Goal: Task Accomplishment & Management: Use online tool/utility

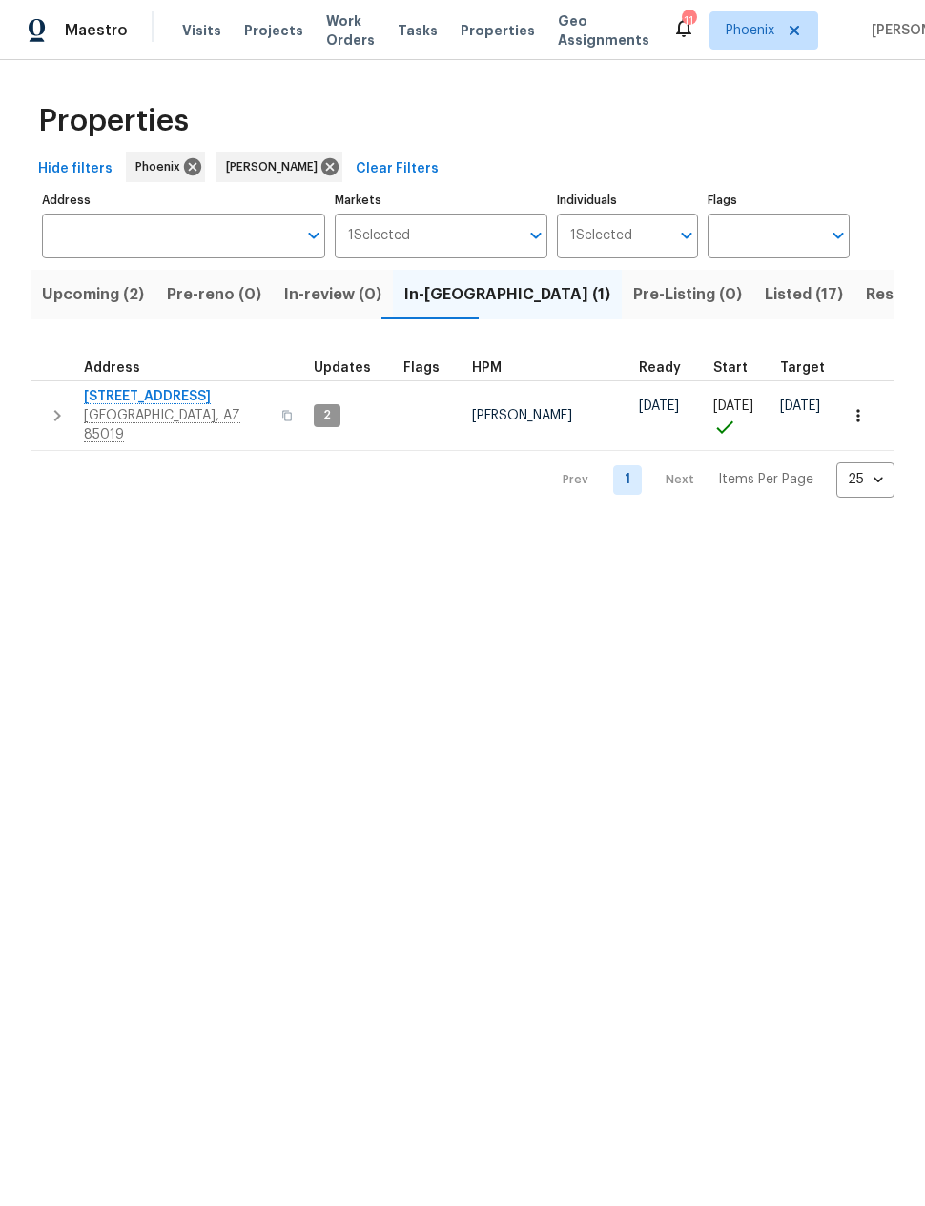
click at [93, 305] on span "Upcoming (2)" at bounding box center [93, 294] width 102 height 27
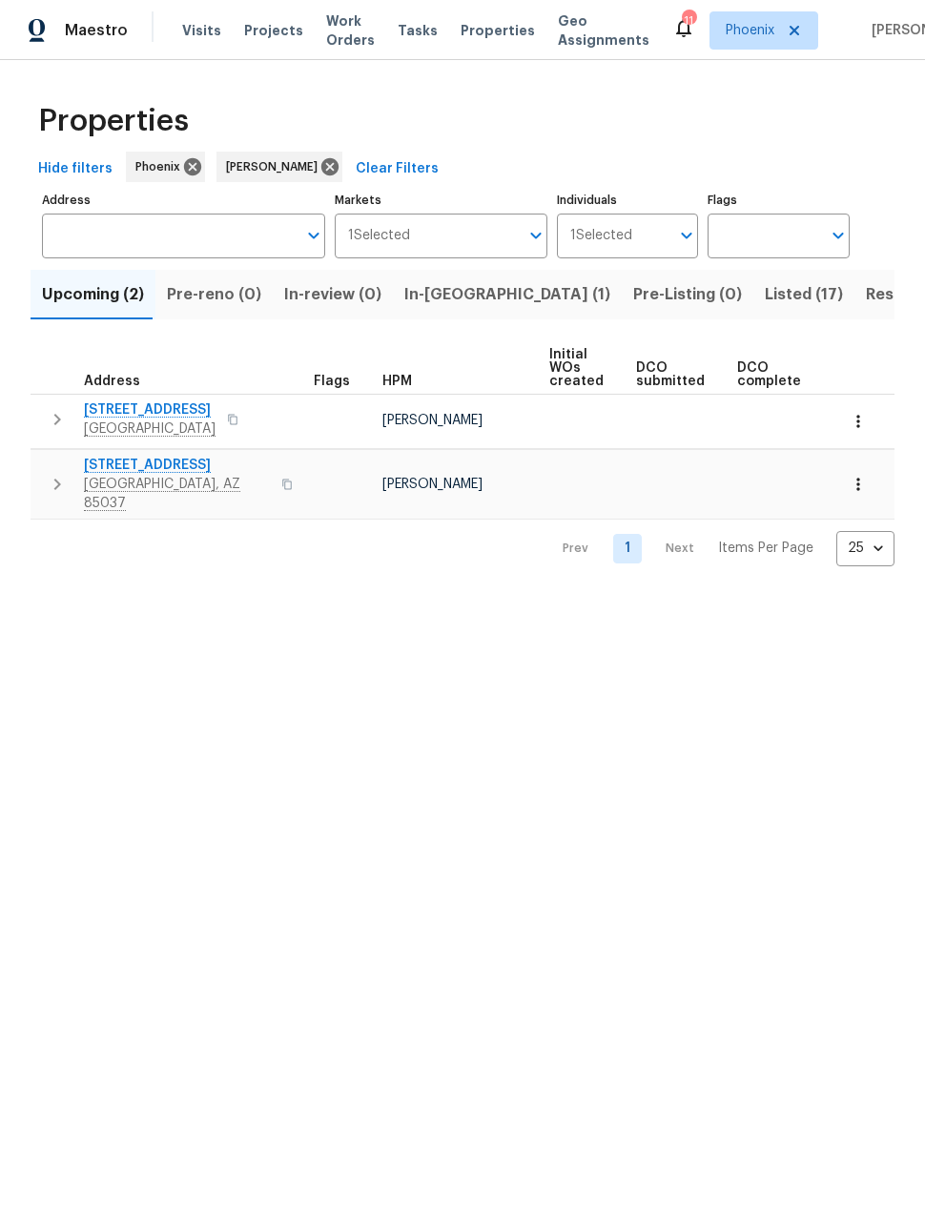
click at [764, 296] on span "Listed (17)" at bounding box center [803, 294] width 78 height 27
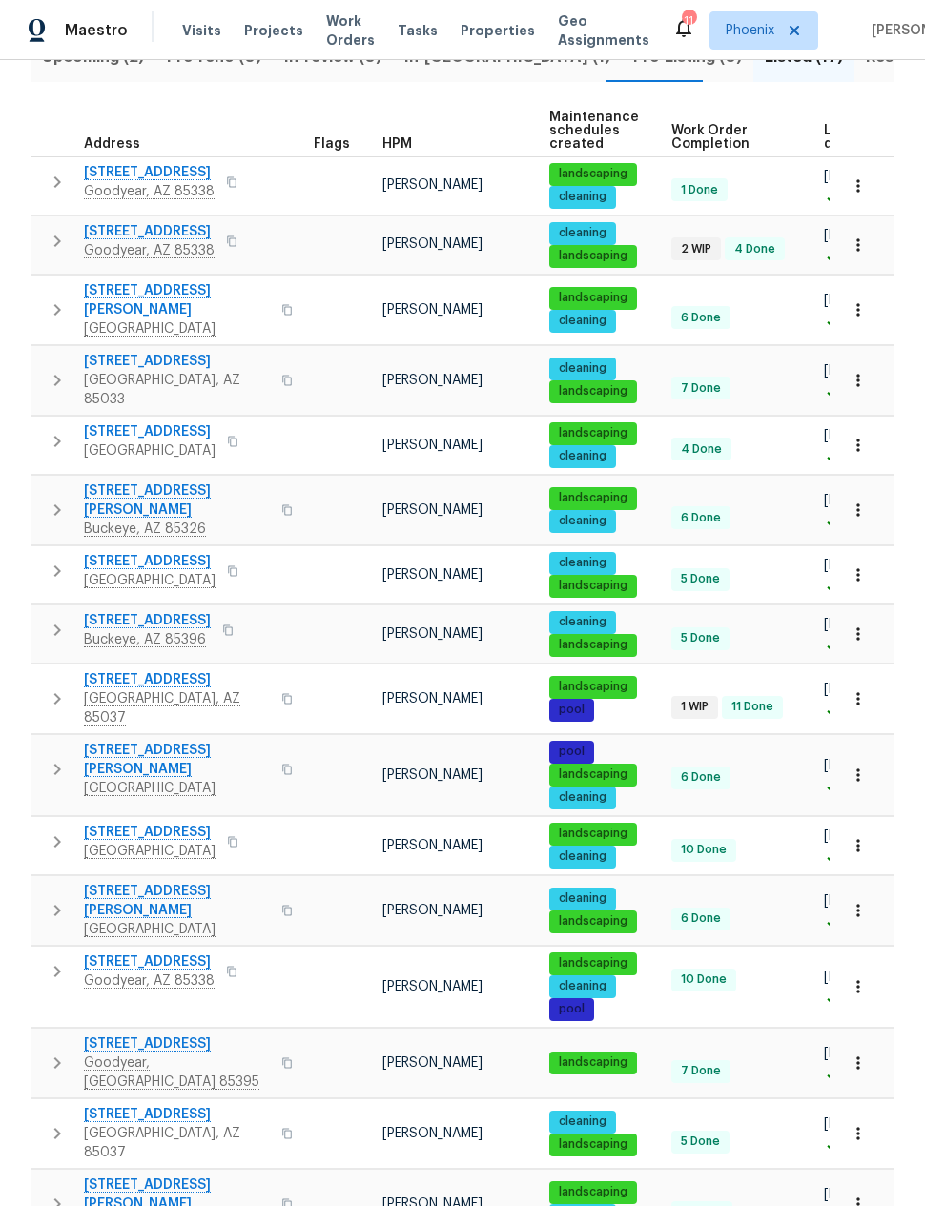
scroll to position [236, 0]
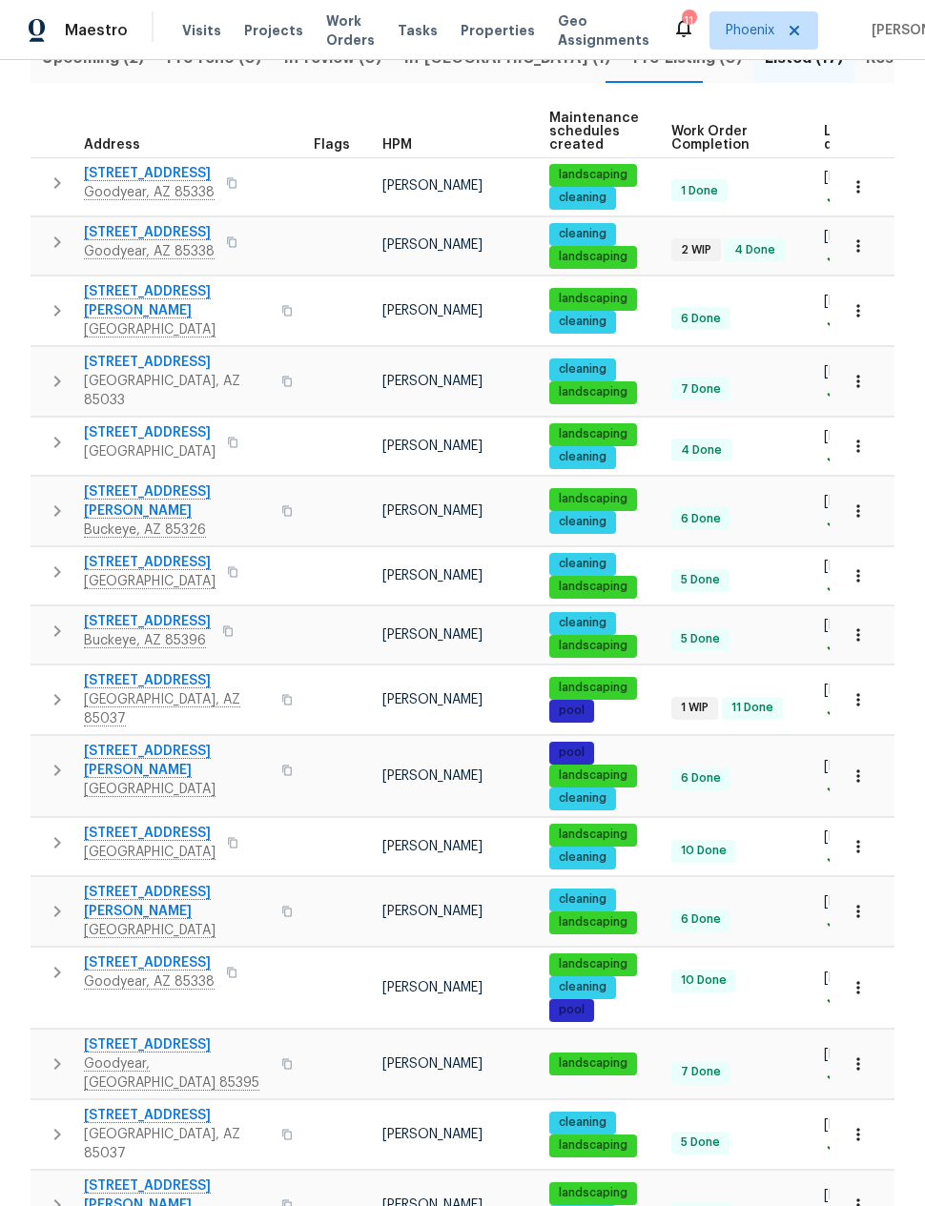
click at [61, 620] on icon "button" at bounding box center [57, 631] width 23 height 23
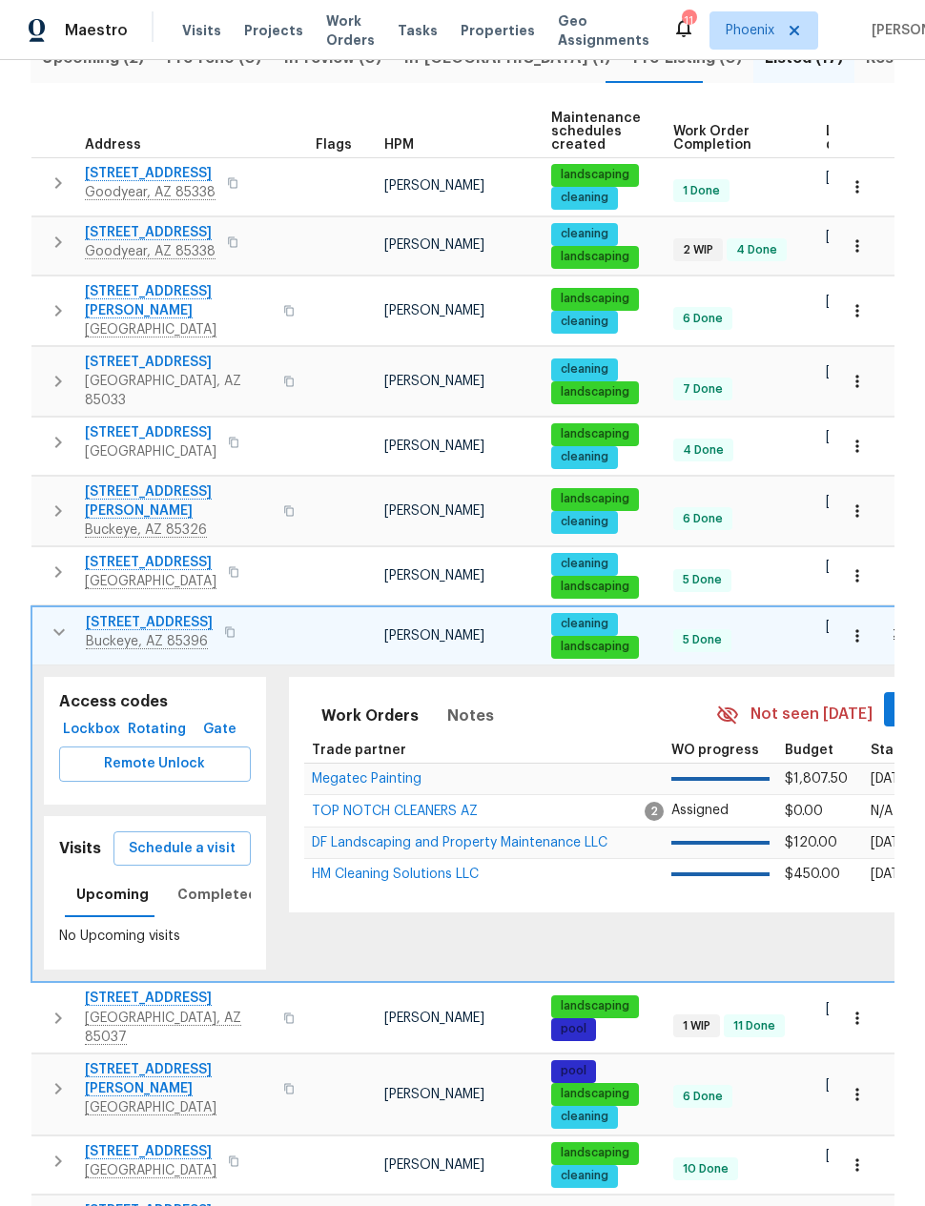
click at [201, 831] on button "Schedule a visit" at bounding box center [181, 848] width 137 height 35
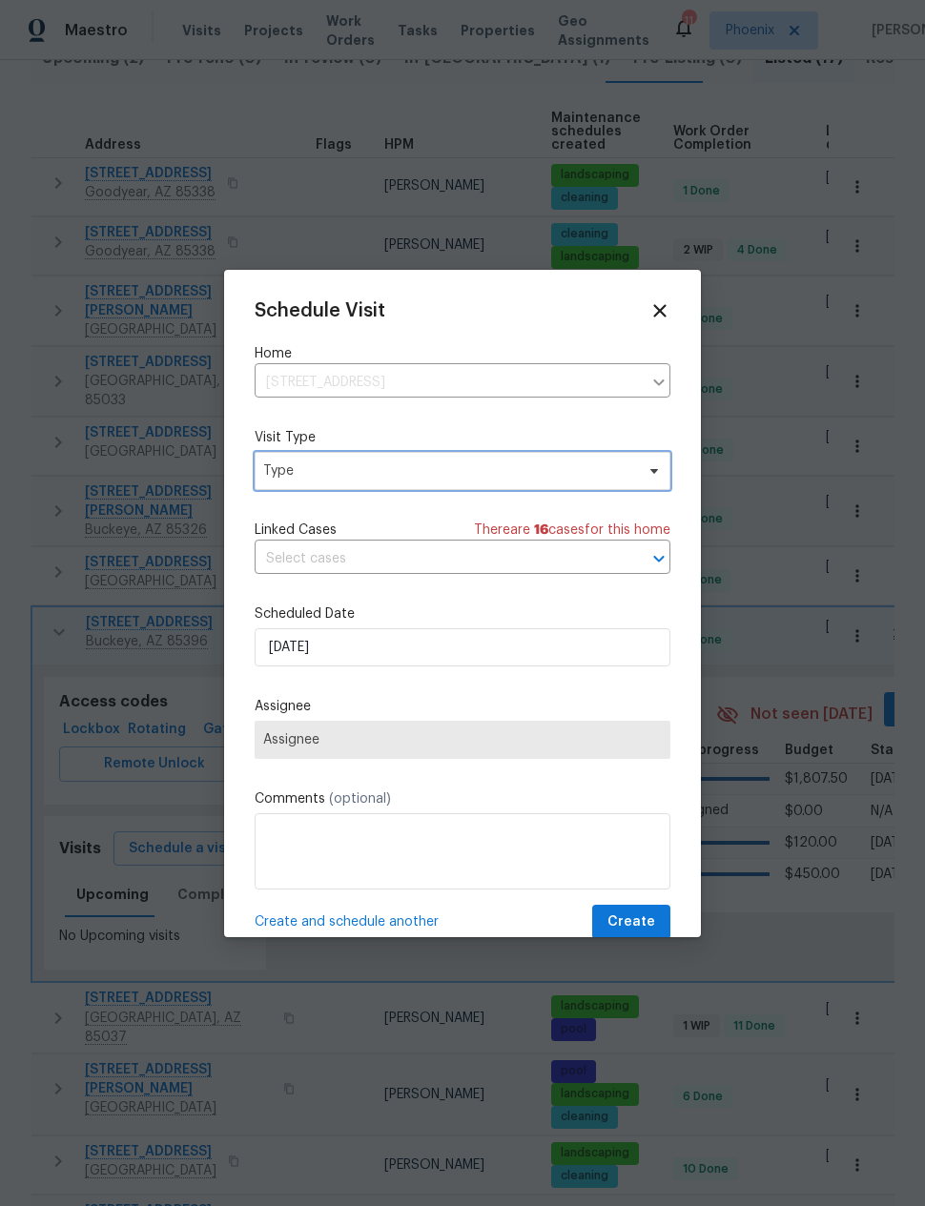
click at [454, 466] on span "Type" at bounding box center [448, 470] width 371 height 19
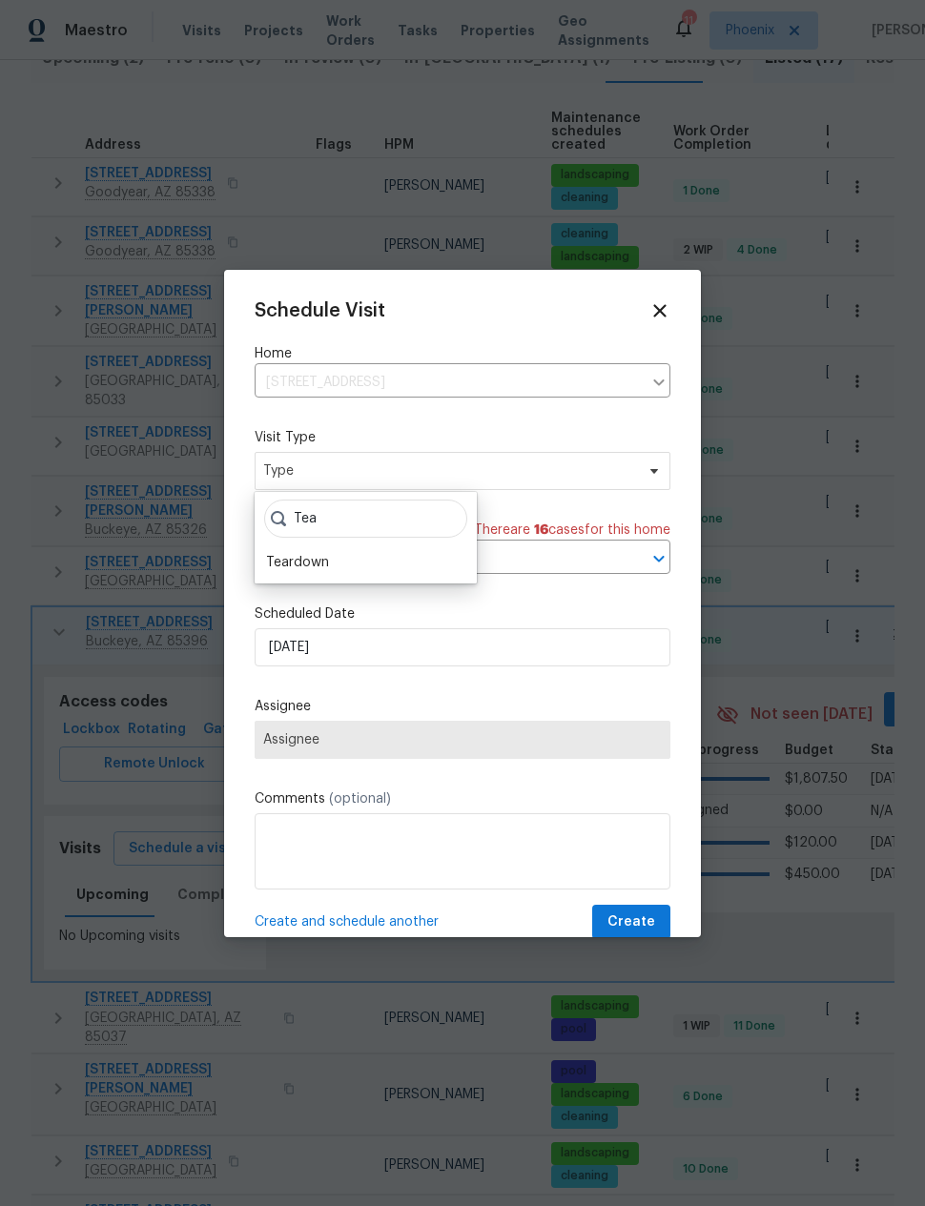
type input "Tea"
click at [326, 556] on div "Teardown" at bounding box center [297, 562] width 63 height 19
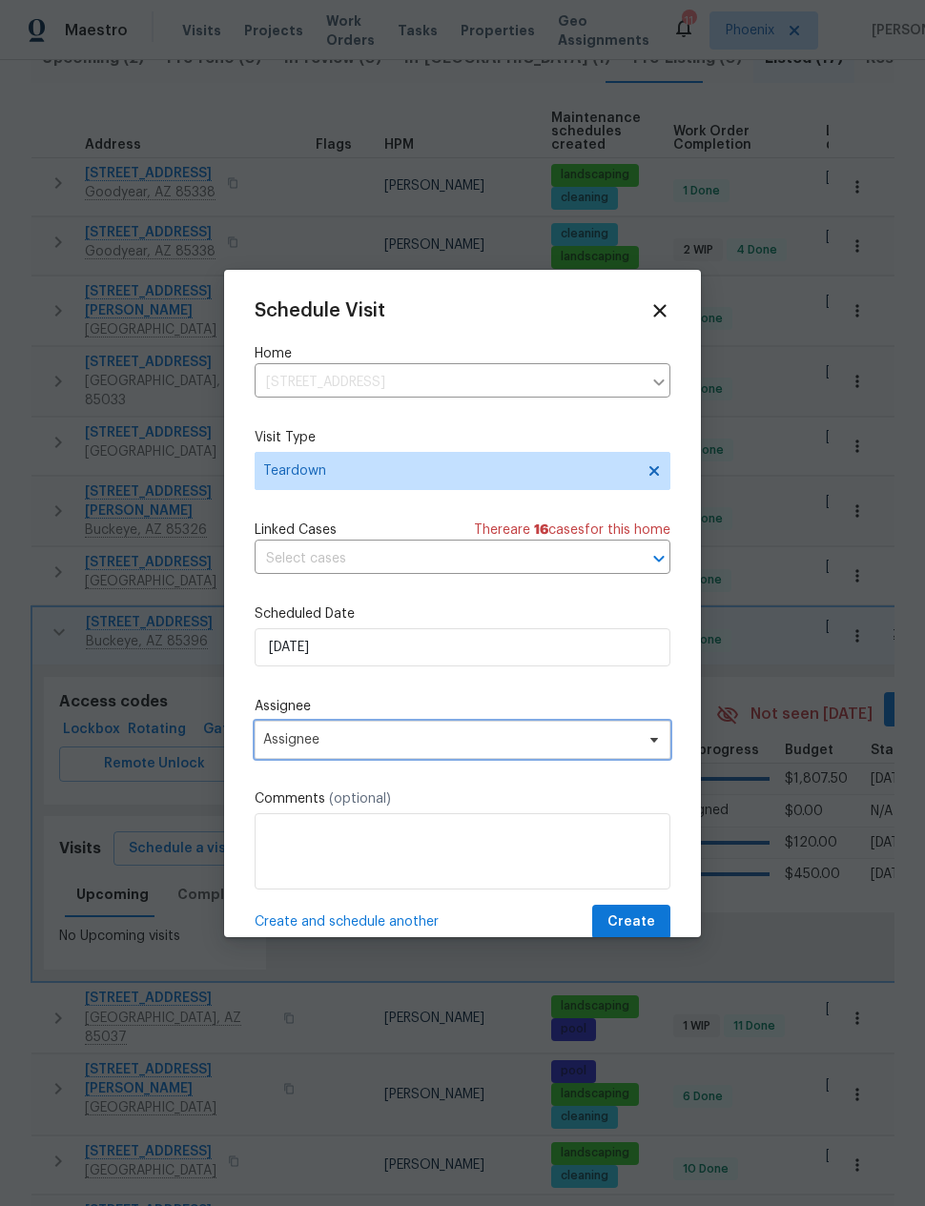
click at [367, 732] on span "Assignee" at bounding box center [463, 740] width 416 height 38
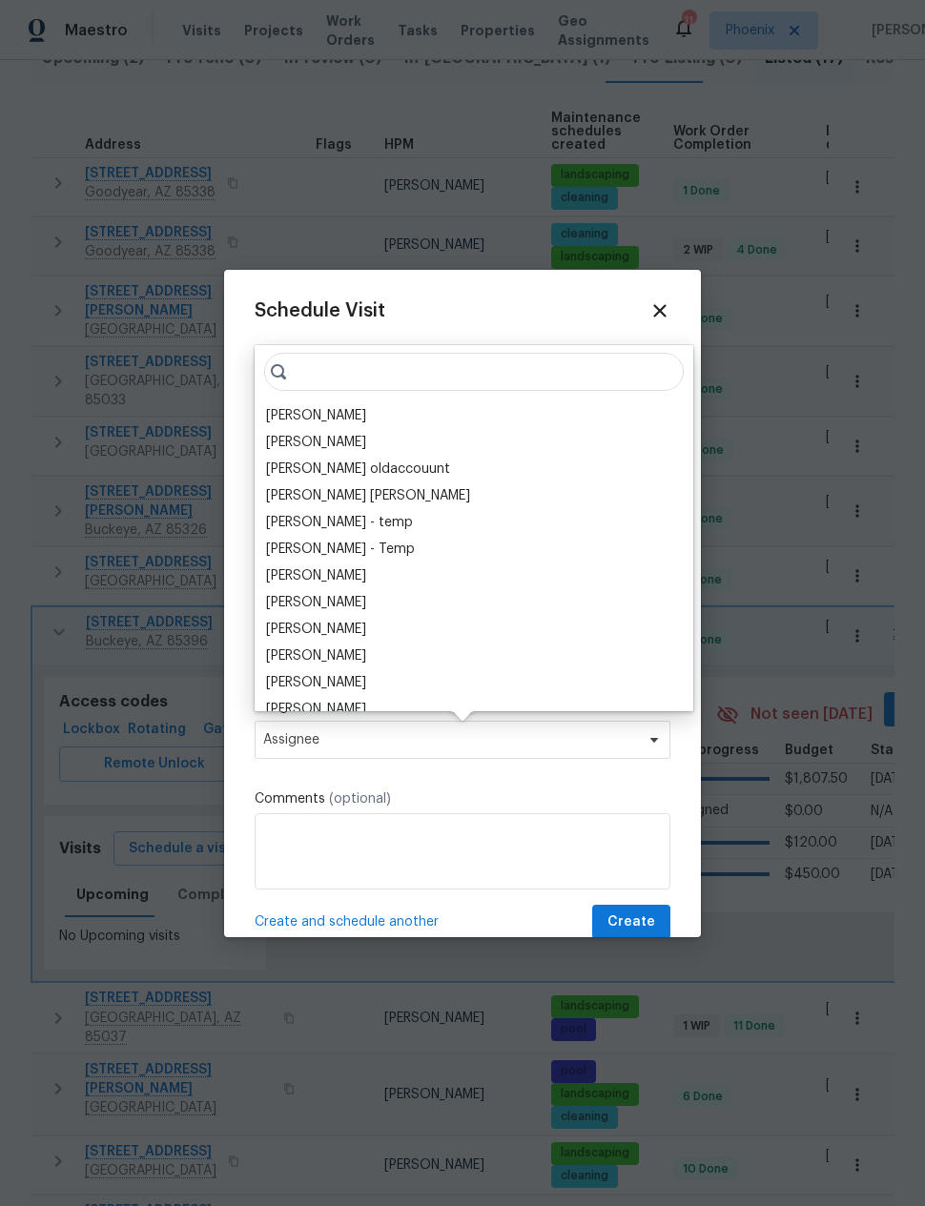
click at [323, 416] on div "[PERSON_NAME]" at bounding box center [316, 415] width 100 height 19
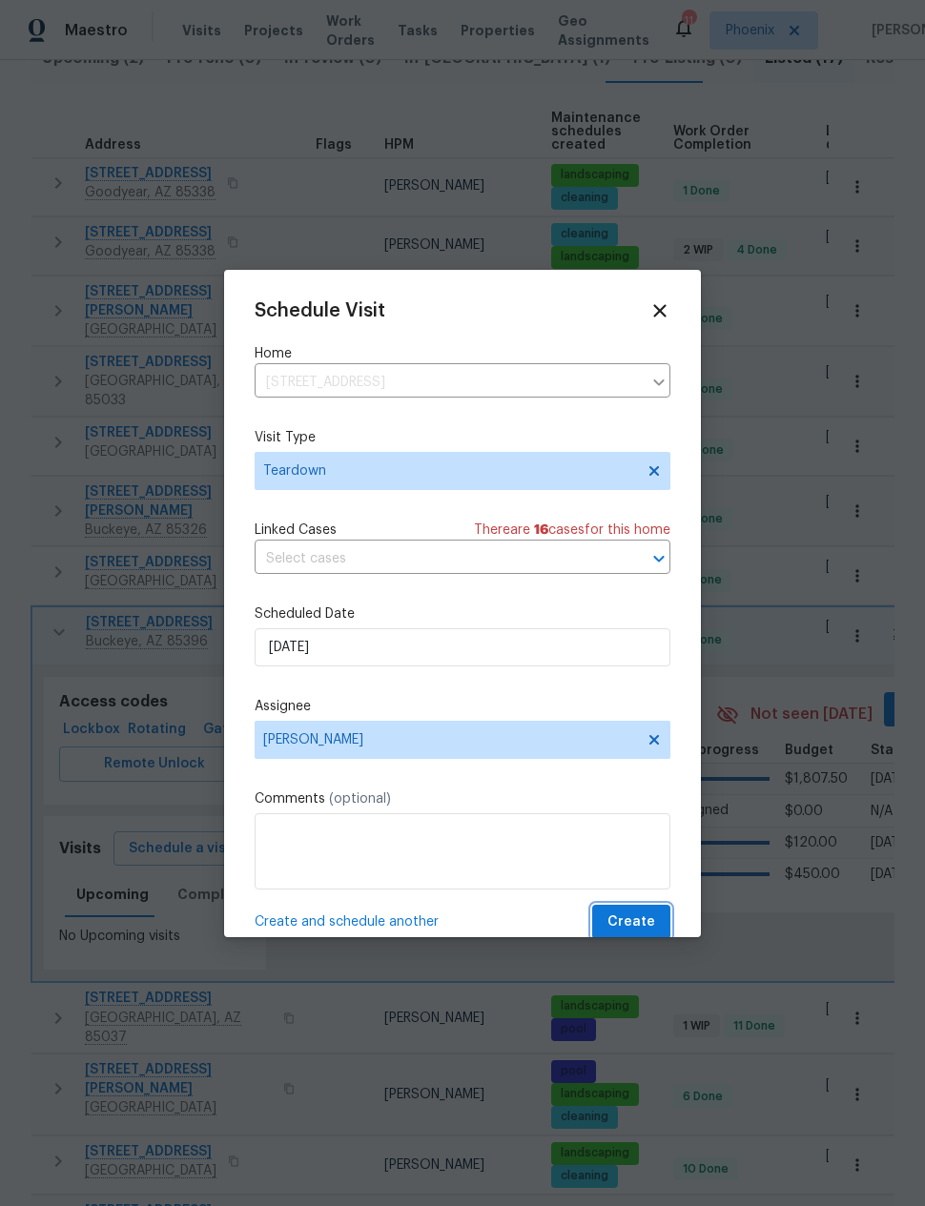
click at [641, 922] on span "Create" at bounding box center [631, 922] width 48 height 24
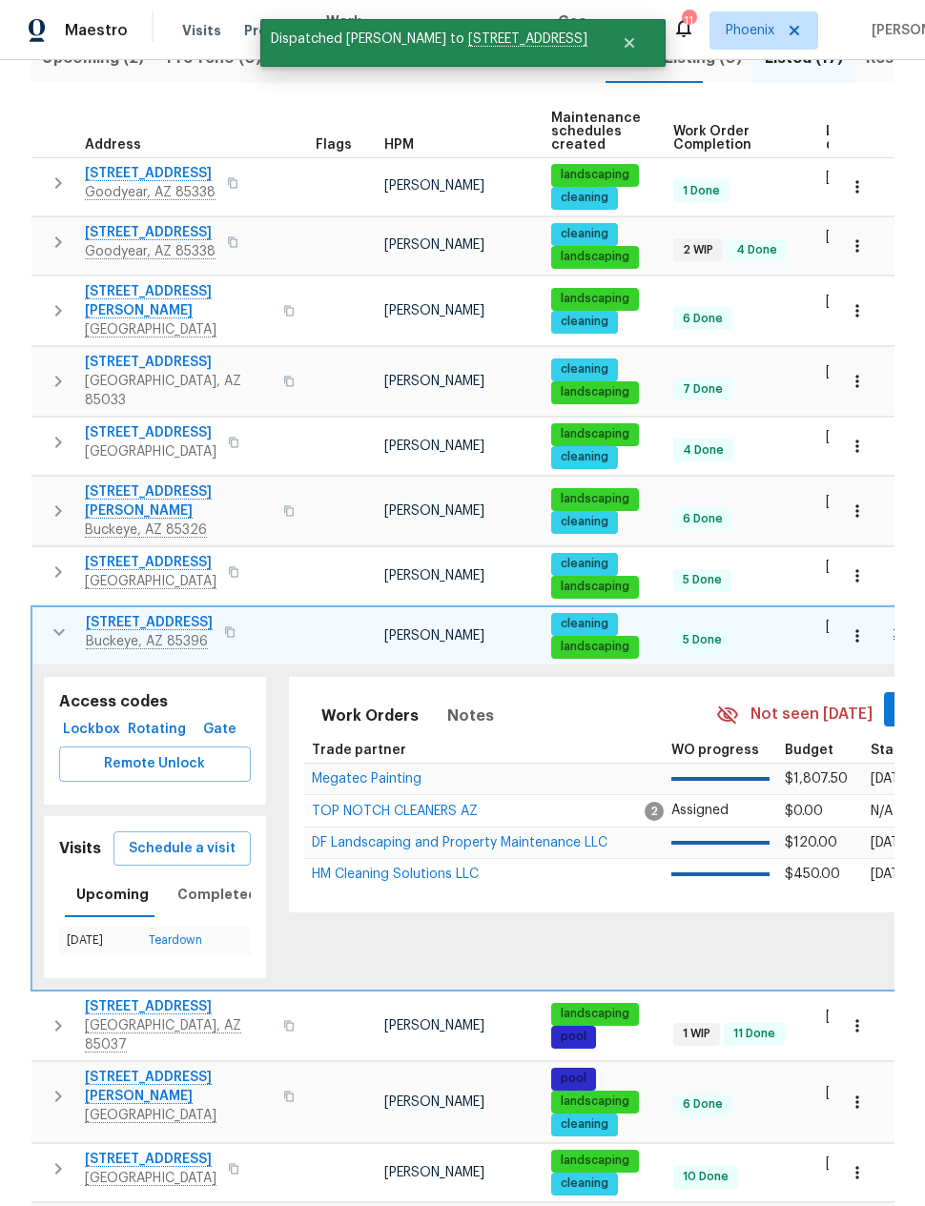
click at [201, 837] on span "Schedule a visit" at bounding box center [182, 849] width 107 height 24
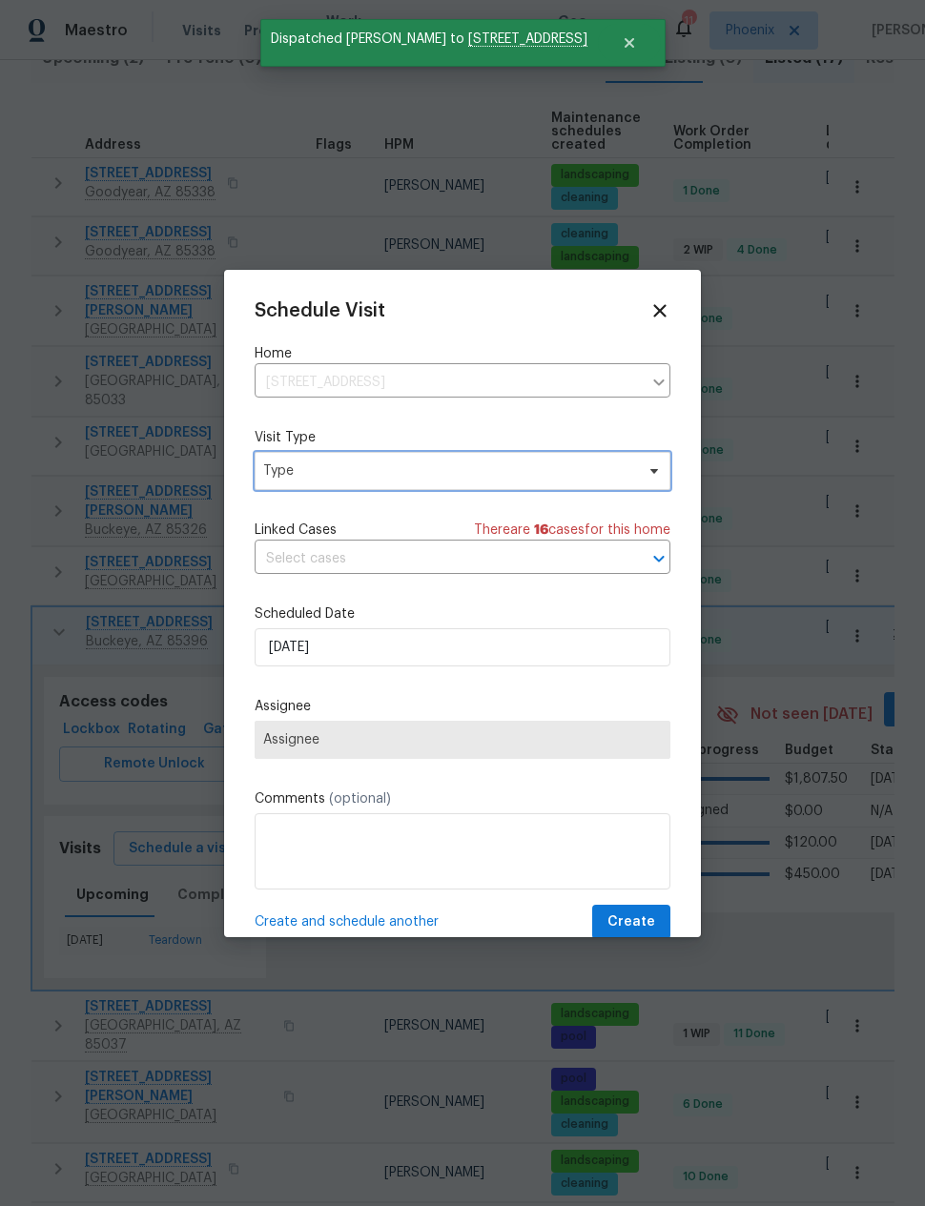
click at [448, 464] on span "Type" at bounding box center [448, 470] width 371 height 19
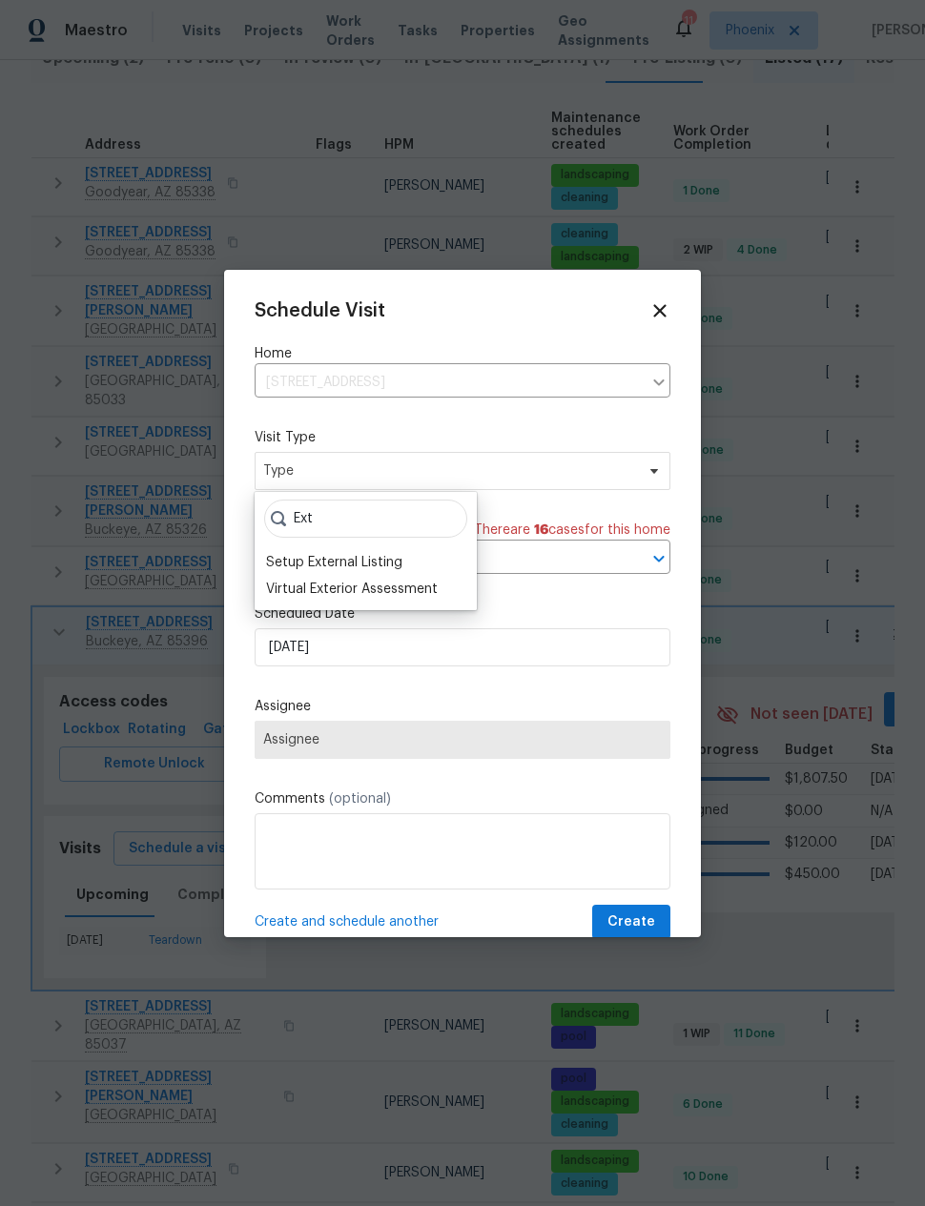
click at [378, 537] on input "Ext" at bounding box center [365, 518] width 203 height 38
type input "Ext"
click at [354, 558] on div "Setup External Listing" at bounding box center [334, 562] width 136 height 19
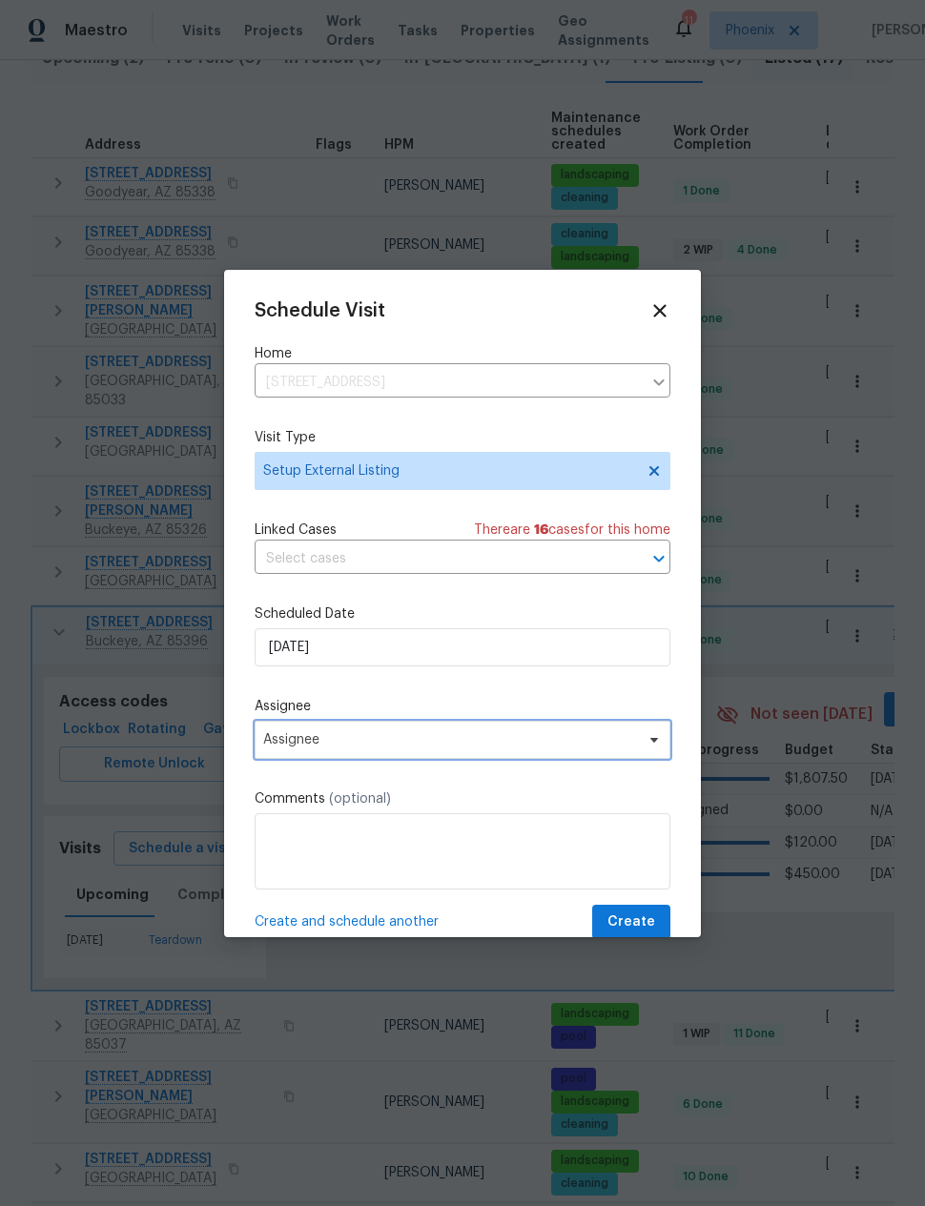
click at [370, 736] on span "Assignee" at bounding box center [450, 739] width 374 height 15
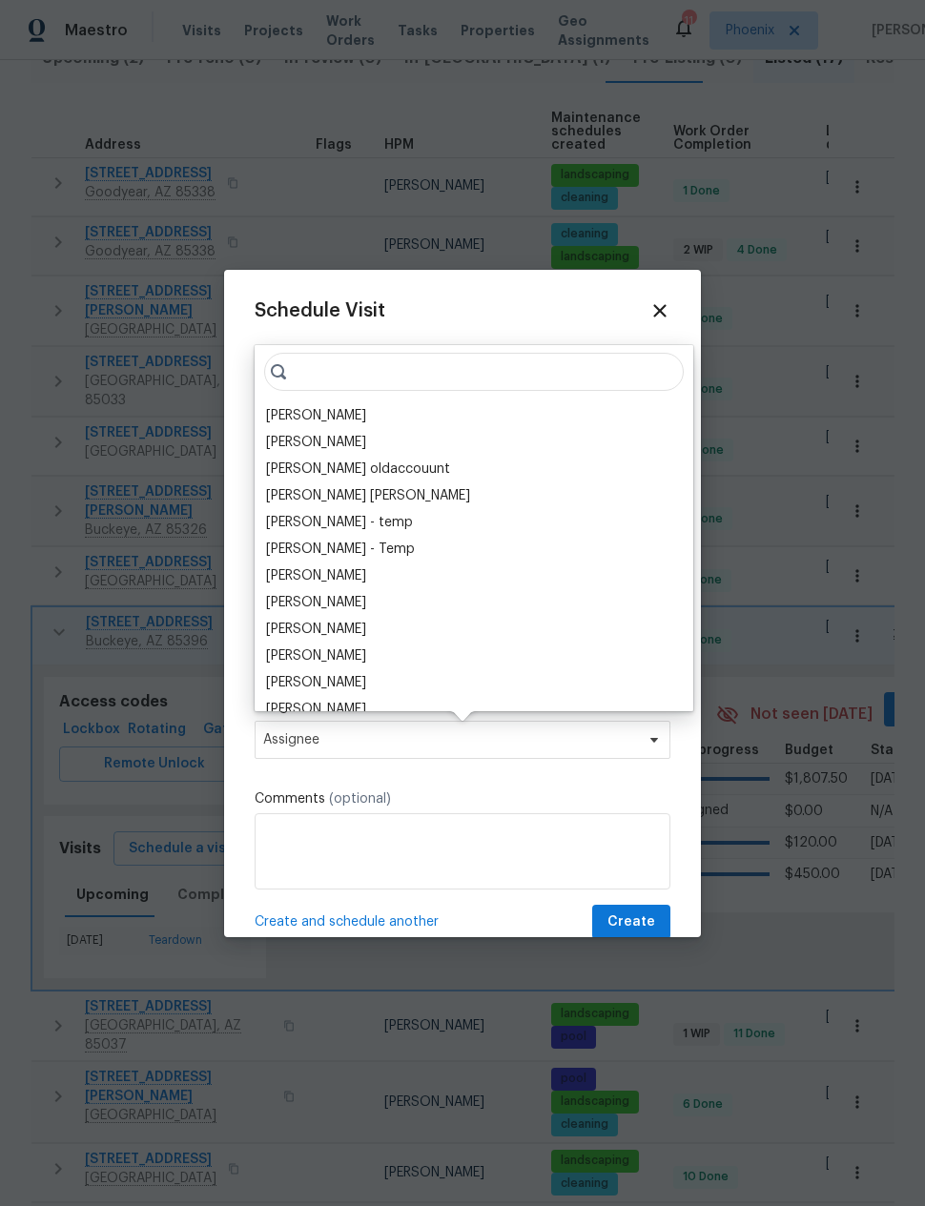
click at [321, 407] on div "[PERSON_NAME]" at bounding box center [316, 415] width 100 height 19
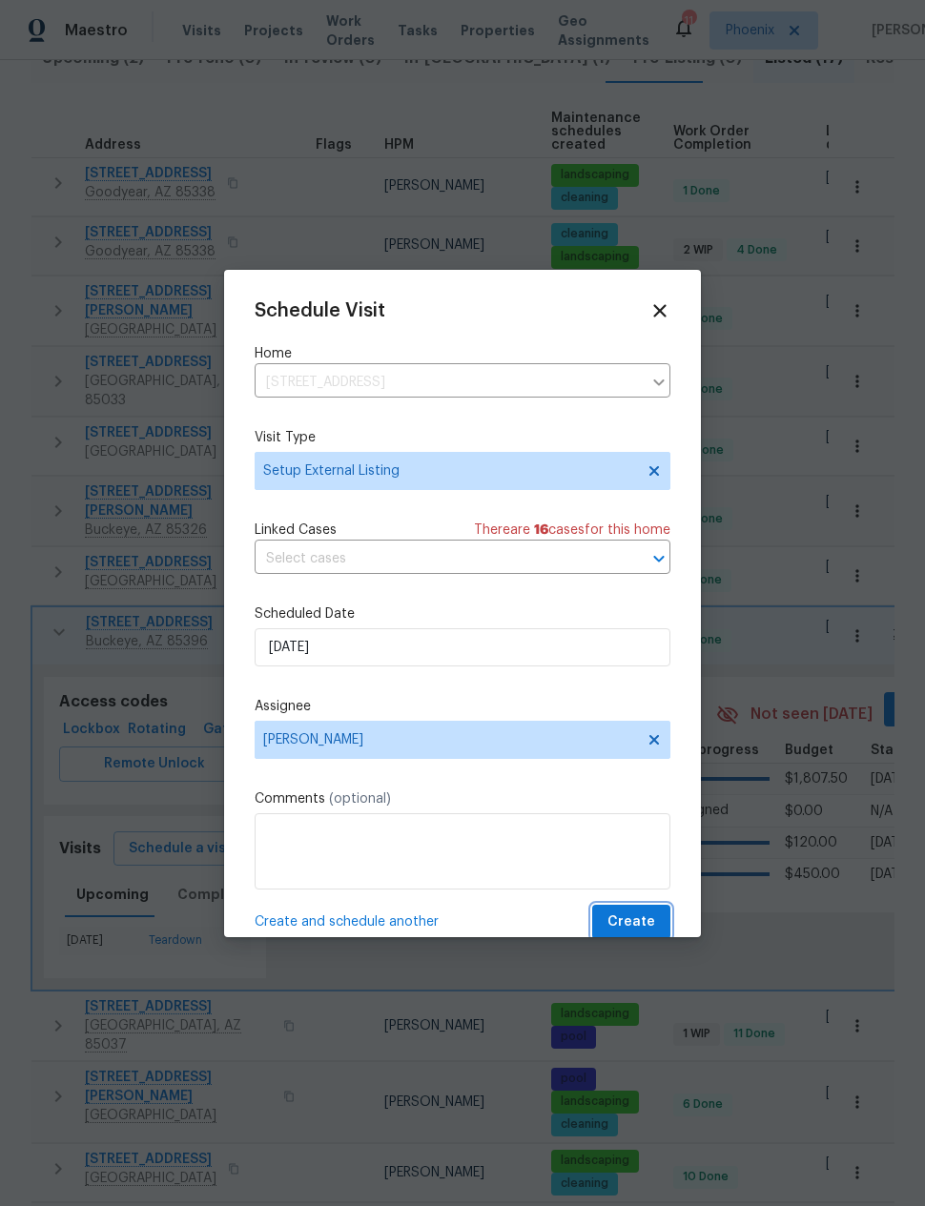
click at [629, 908] on button "Create" at bounding box center [631, 922] width 78 height 35
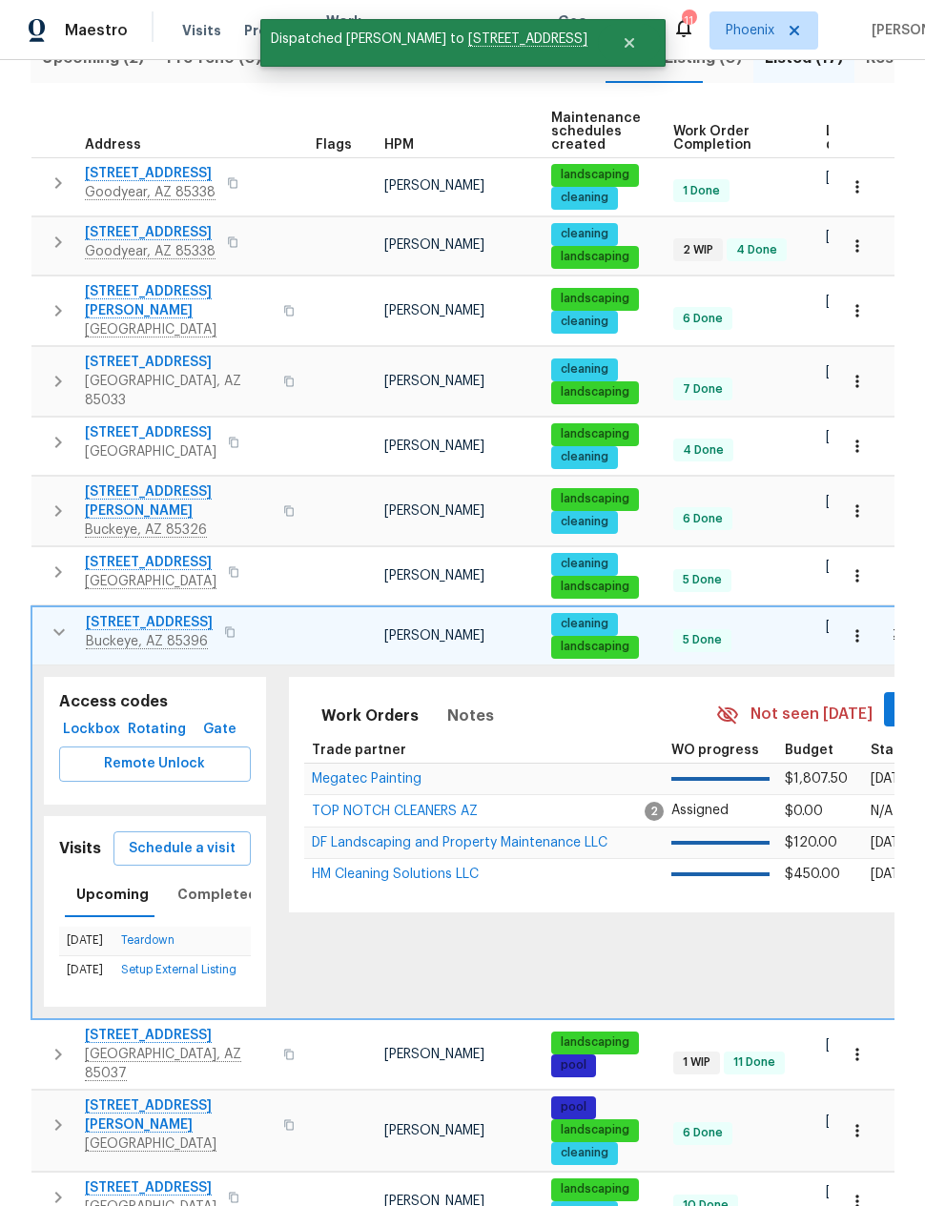
click at [62, 621] on icon "button" at bounding box center [59, 632] width 23 height 23
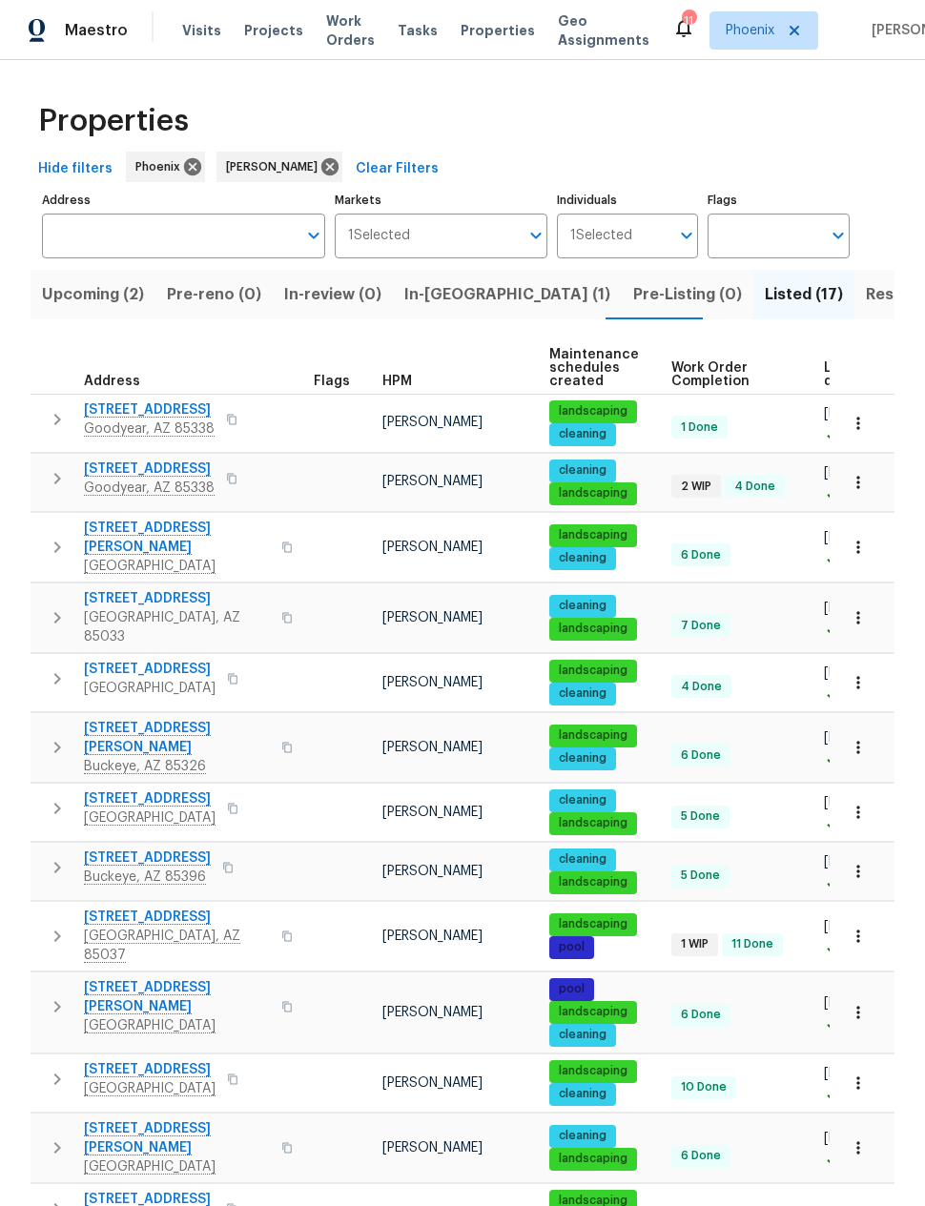
scroll to position [0, 0]
click at [101, 305] on span "Upcoming (2)" at bounding box center [93, 294] width 102 height 27
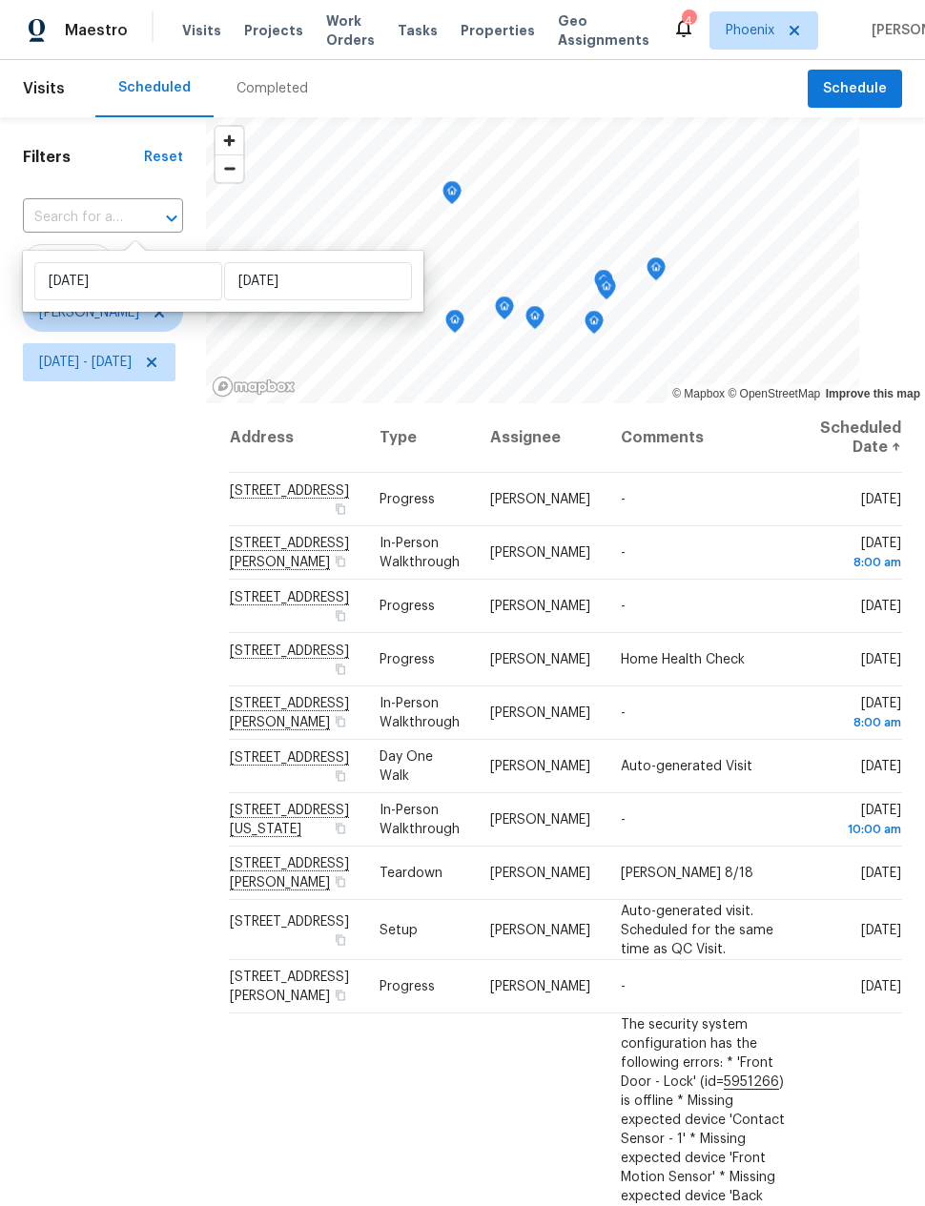
scroll to position [147, 0]
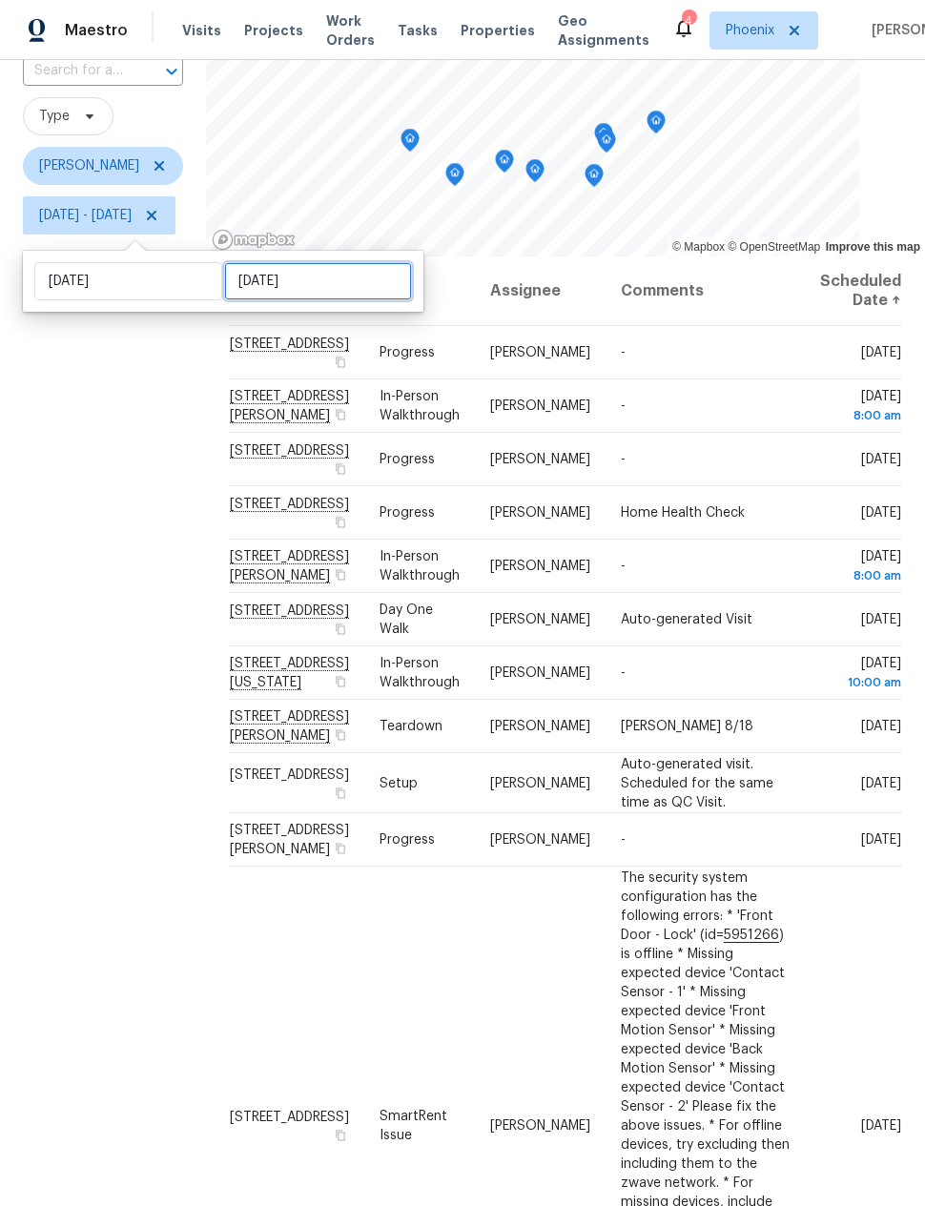
click at [251, 262] on input "Mon, Aug 18" at bounding box center [318, 281] width 188 height 38
select select "7"
select select "2025"
select select "8"
select select "2025"
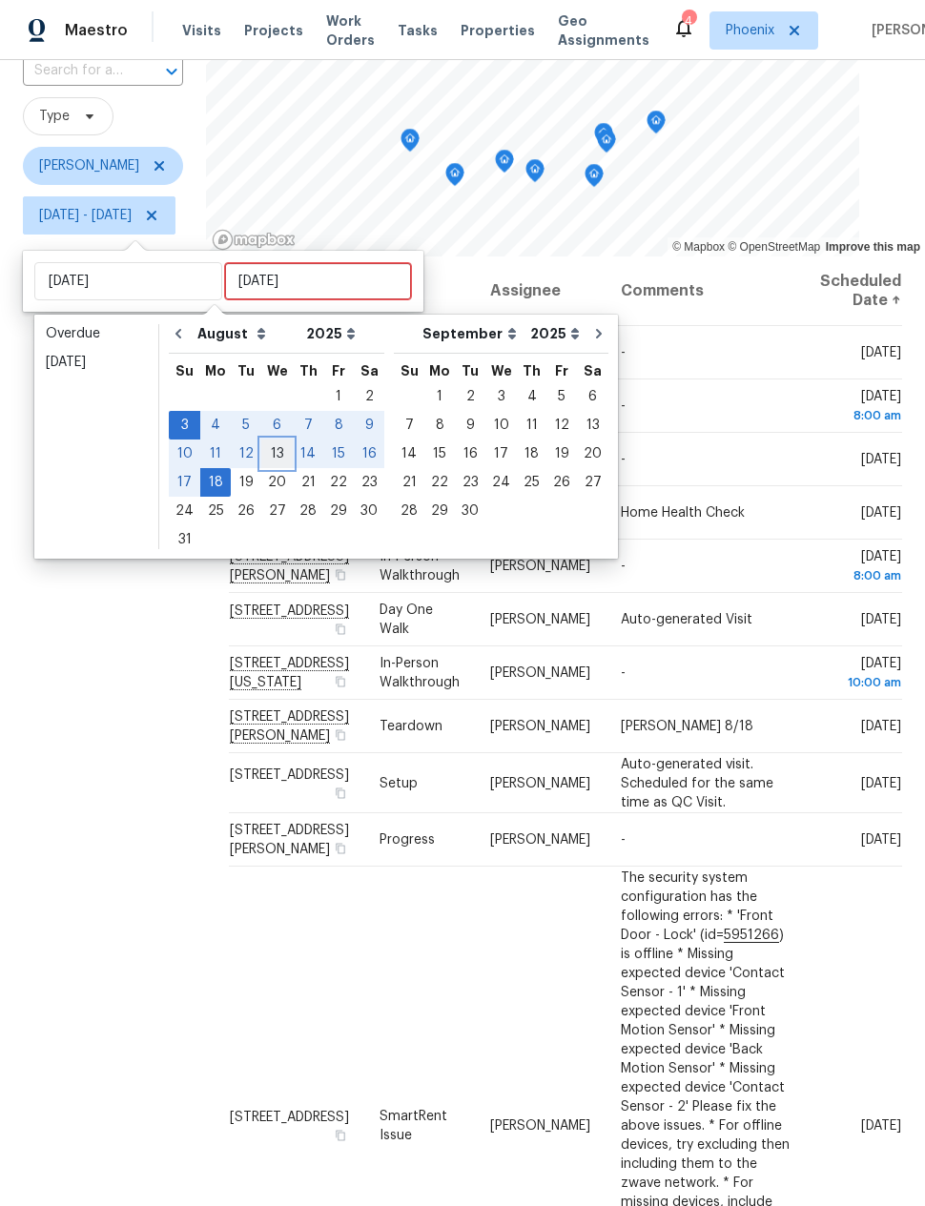
click at [266, 440] on div "13" at bounding box center [276, 453] width 31 height 27
type input "[DATE]"
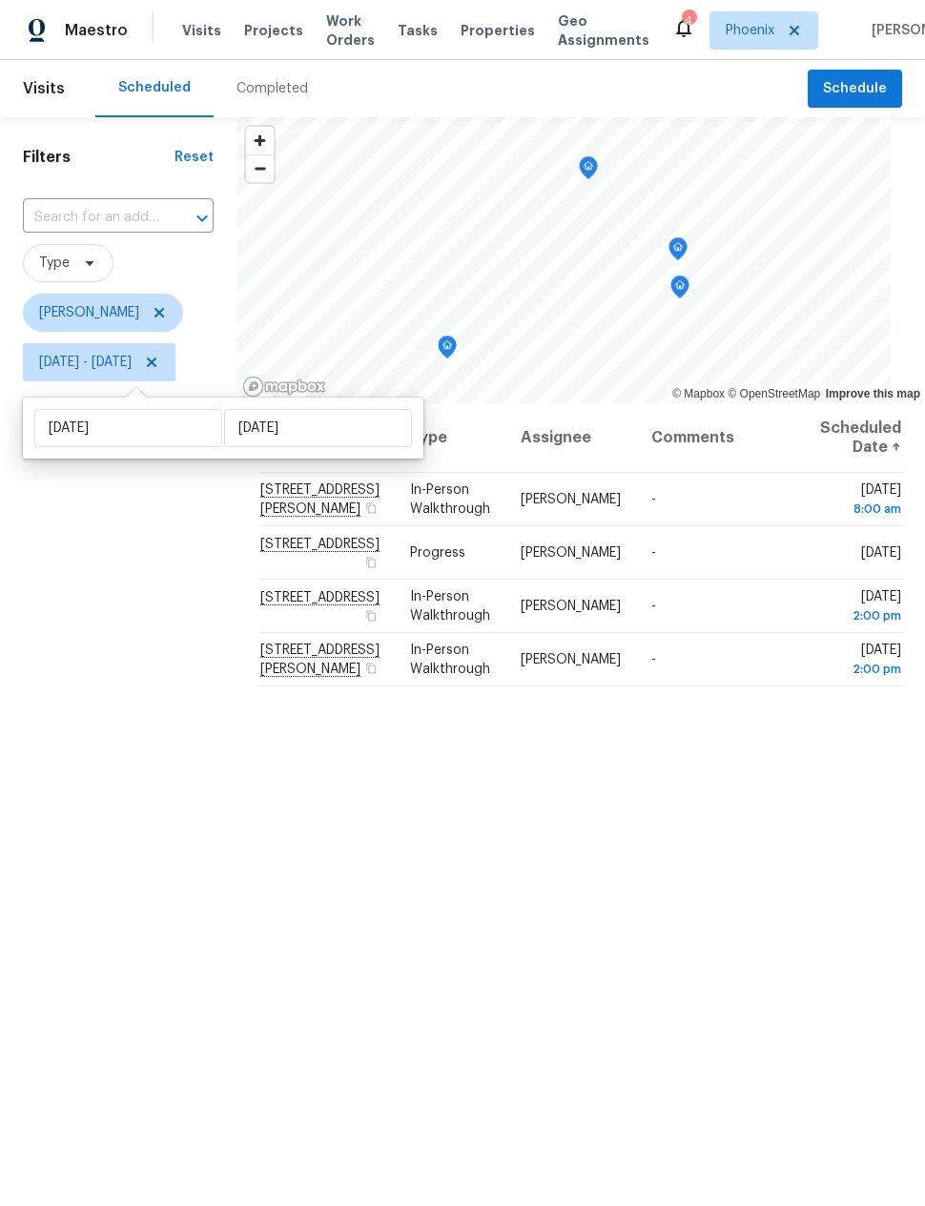
click at [146, 584] on div "Filters Reset ​ Type Nick Pulliam Sun, Aug 03 - Wed, Aug 13" at bounding box center [118, 742] width 236 height 1251
